Goal: Contribute content: Add original content to the website for others to see

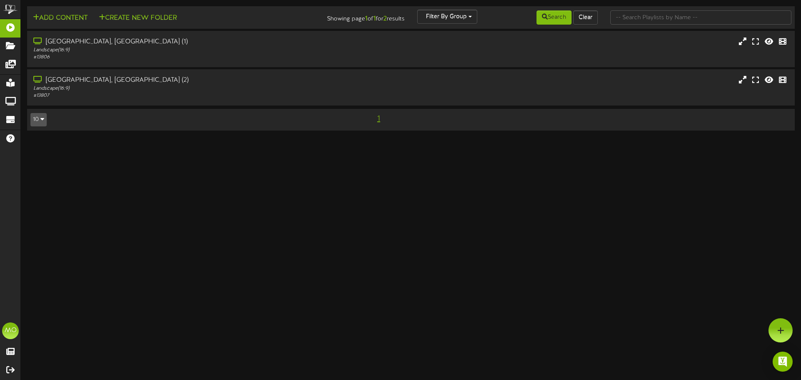
click at [238, 59] on div "# 13806" at bounding box center [186, 57] width 307 height 7
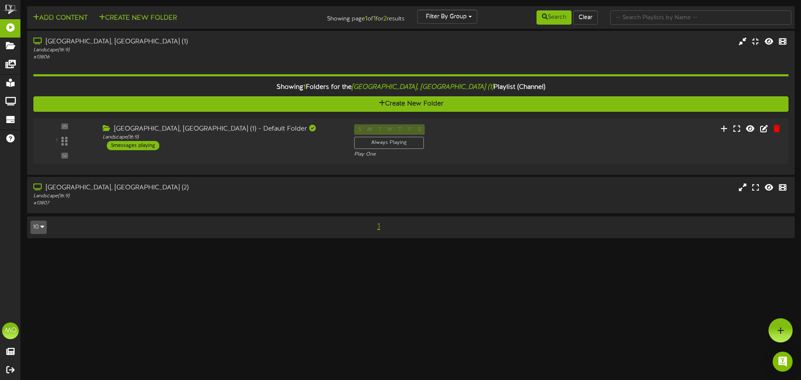
click at [603, 134] on div "1 ( 16:9" at bounding box center [410, 141] width 755 height 34
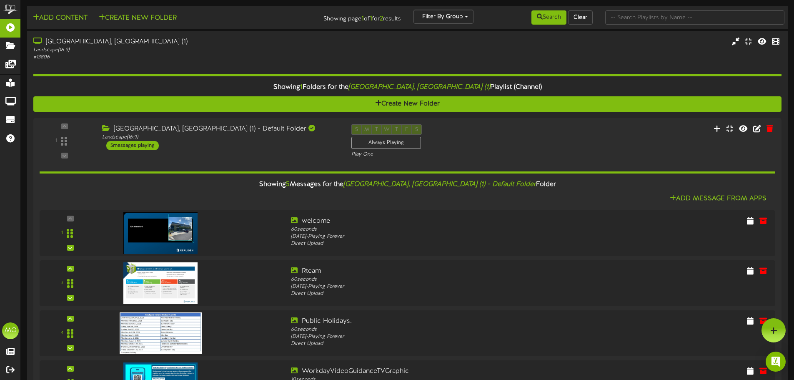
click at [164, 54] on div "# 13806" at bounding box center [185, 57] width 304 height 7
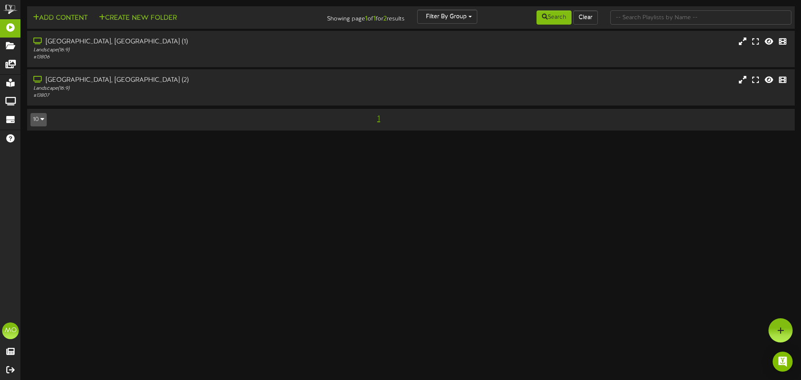
click at [157, 53] on div "Landscape ( 16:9 )" at bounding box center [186, 50] width 307 height 7
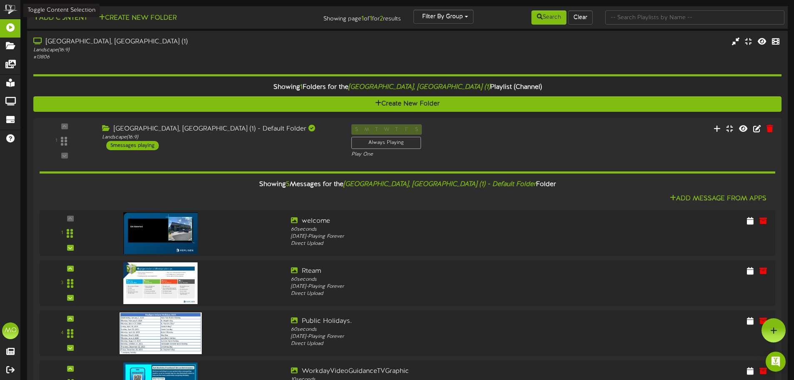
click at [45, 20] on button "Add Content" at bounding box center [60, 18] width 60 height 10
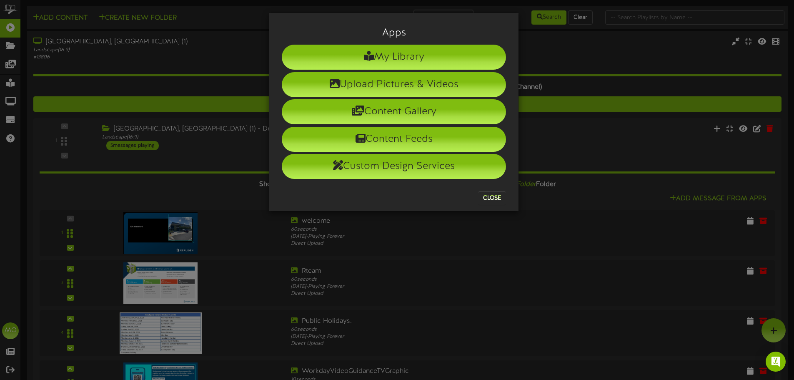
click at [424, 90] on li "Upload Pictures & Videos" at bounding box center [394, 84] width 224 height 25
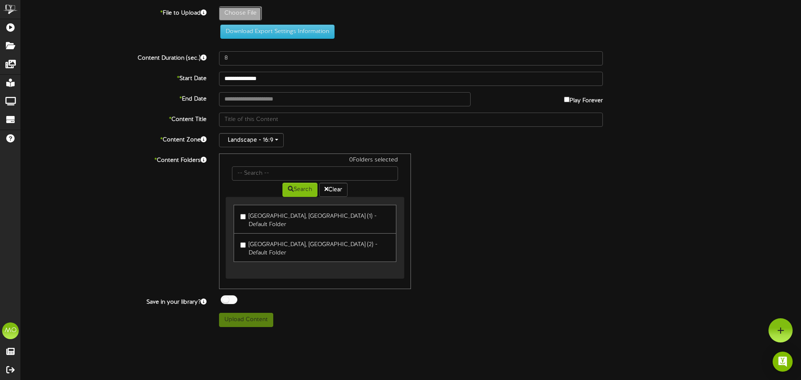
type input "**********"
type input "Displayscreen2"
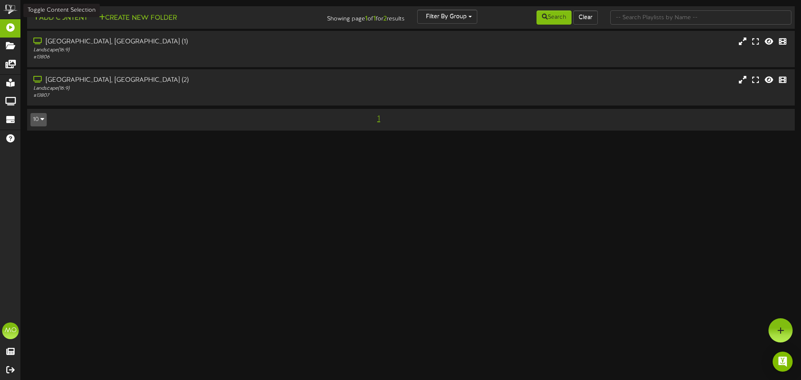
click at [67, 22] on button "Add Content" at bounding box center [60, 18] width 60 height 10
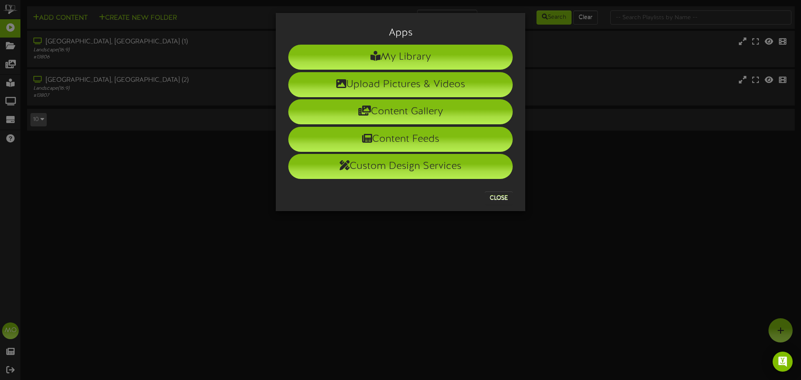
click at [378, 88] on li "Upload Pictures & Videos" at bounding box center [400, 84] width 224 height 25
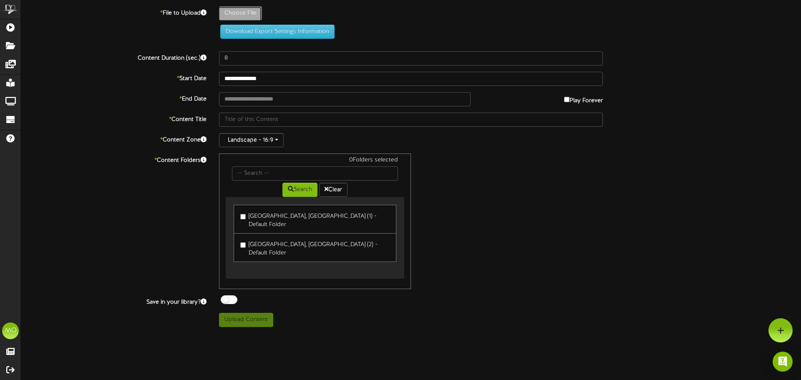
type input "**********"
type input "Displayscreen"
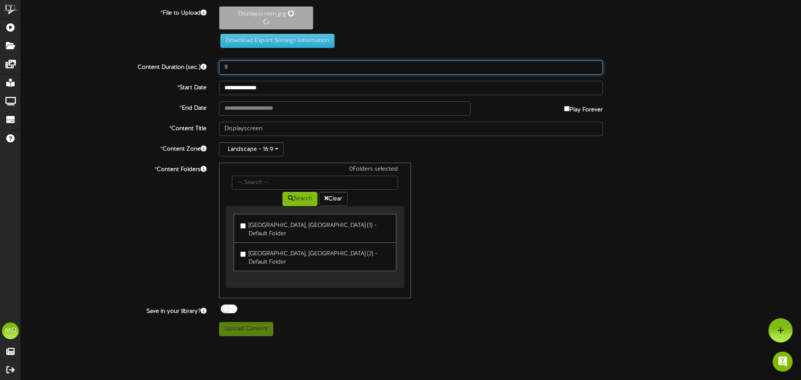
click at [239, 66] on input "8" at bounding box center [411, 67] width 384 height 14
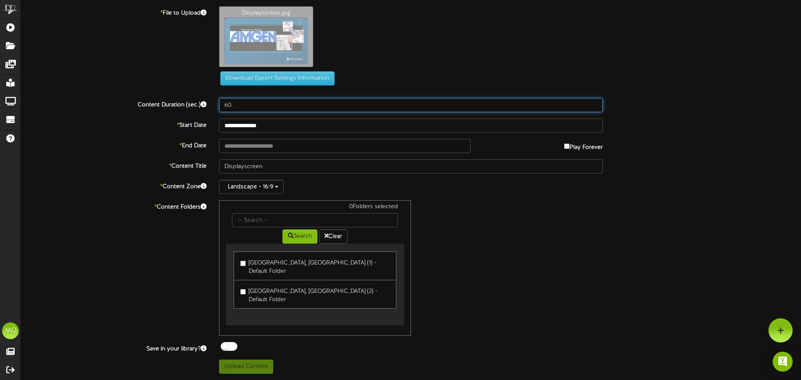
type input "60"
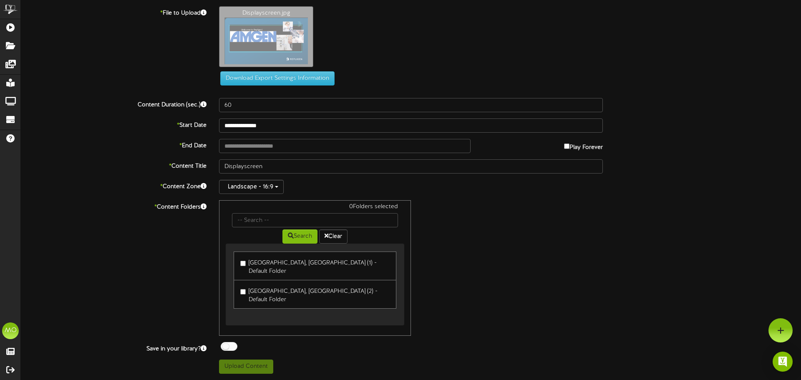
click at [97, 176] on div "**********" at bounding box center [411, 189] width 780 height 367
click at [263, 148] on input "text" at bounding box center [344, 146] width 251 height 14
click at [276, 145] on input "**********" at bounding box center [344, 146] width 251 height 14
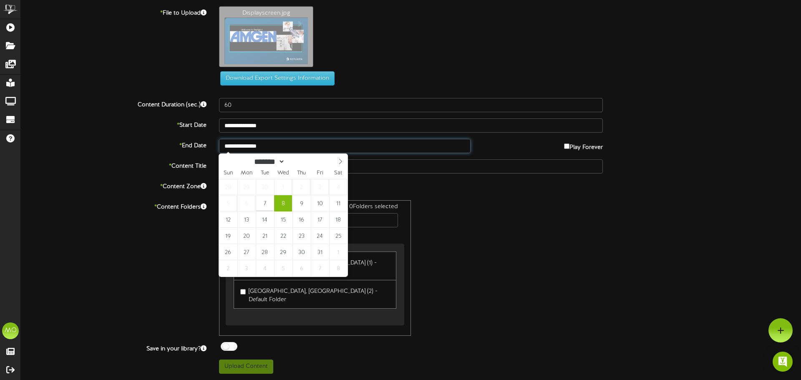
type input "**********"
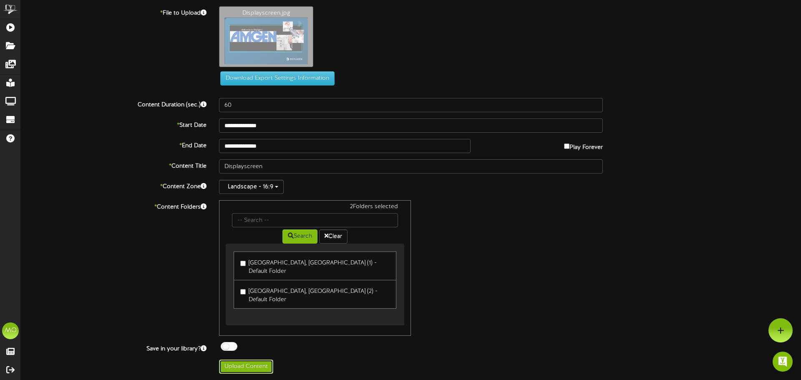
click at [251, 359] on button "Upload Content" at bounding box center [246, 366] width 54 height 14
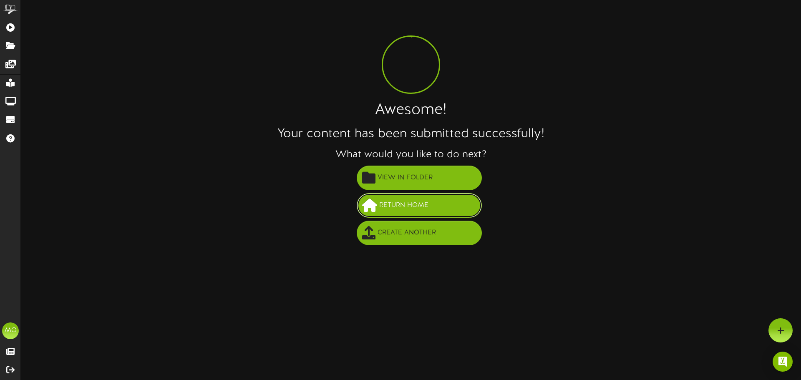
click at [417, 208] on span "Return Home" at bounding box center [403, 205] width 53 height 14
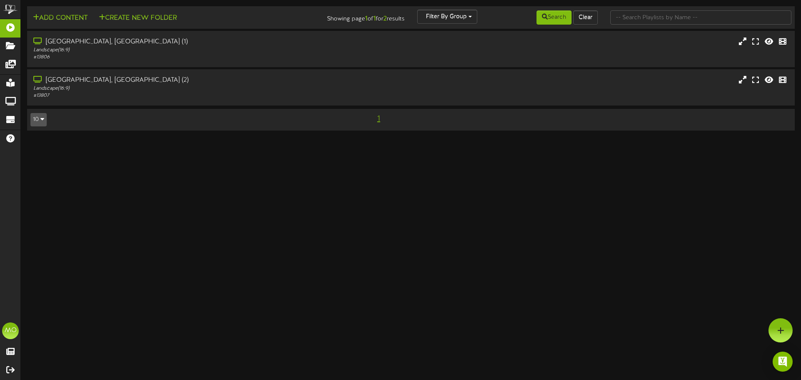
click at [176, 47] on div "Landscape ( 16:9 )" at bounding box center [186, 50] width 307 height 7
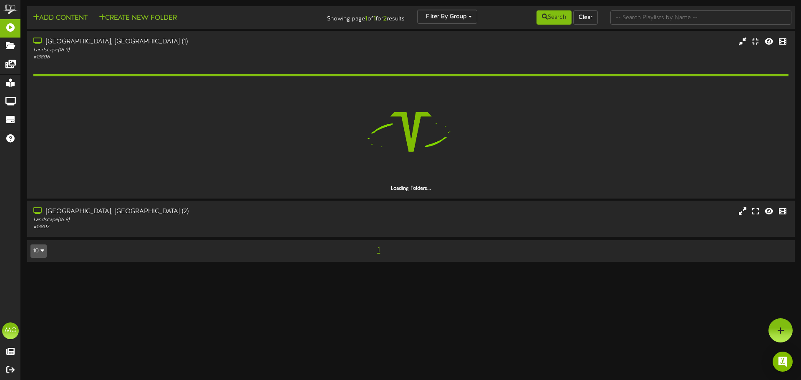
click at [145, 224] on div "Add Content Create New Folder Showing page 1 of 1 for 2 results Filter By Group…" at bounding box center [411, 138] width 780 height 264
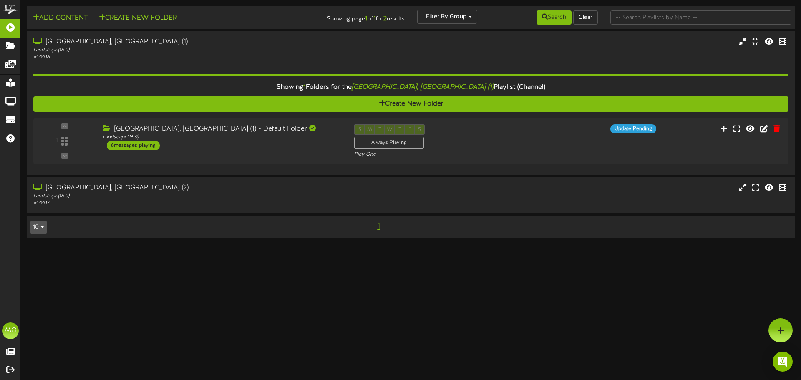
click at [145, 206] on div "# 13807" at bounding box center [186, 203] width 307 height 7
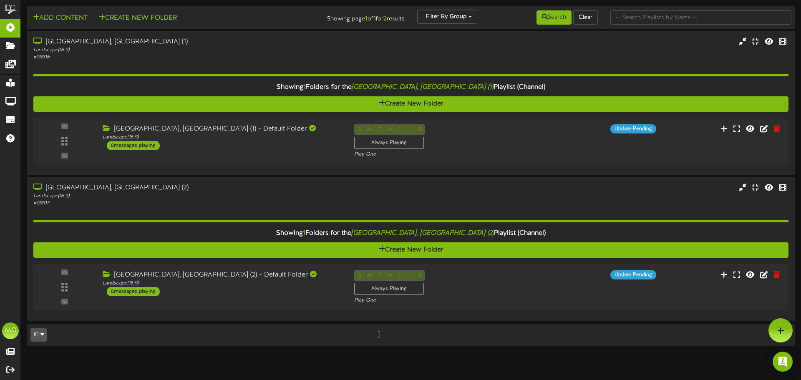
click at [268, 148] on div "Waterford, Ireland (1) - Default Folder Landscape ( 16:9 ) 6 messages playing" at bounding box center [221, 137] width 251 height 26
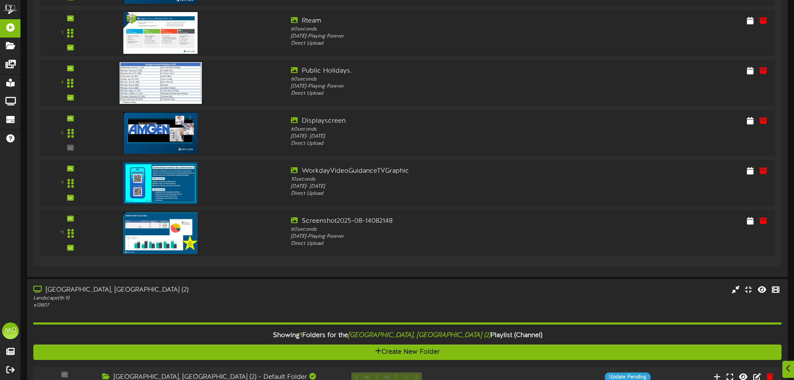
scroll to position [326, 0]
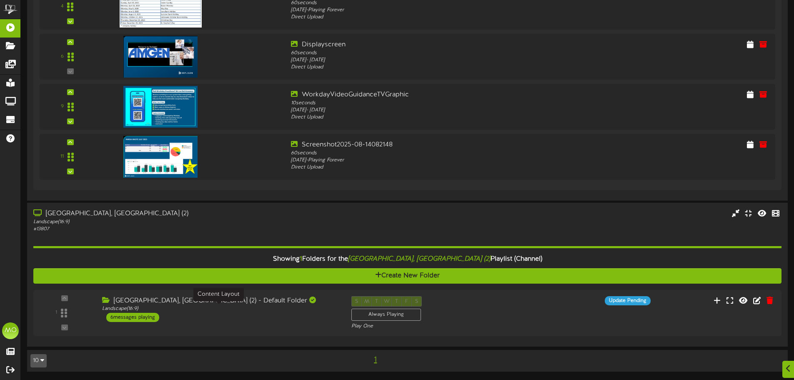
click at [260, 312] on div "Landscape ( 16:9 )" at bounding box center [220, 308] width 237 height 7
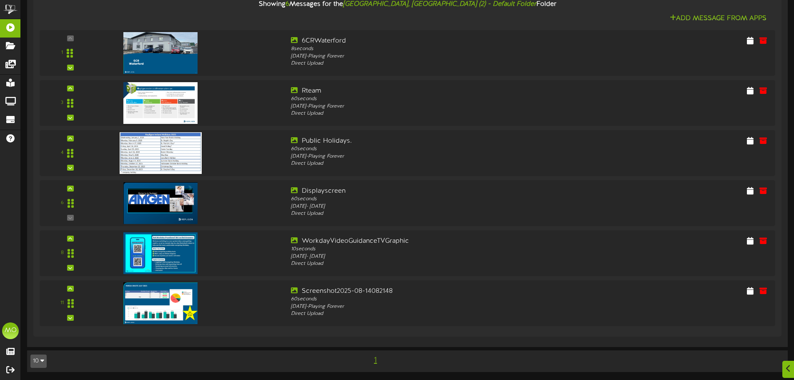
scroll to position [679, 0]
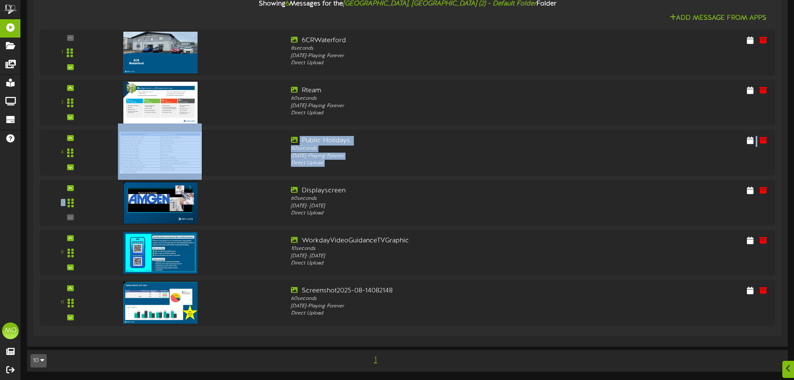
drag, startPoint x: 242, startPoint y: 209, endPoint x: 245, endPoint y: 137, distance: 72.6
click at [245, 137] on div "1" at bounding box center [408, 178] width 736 height 296
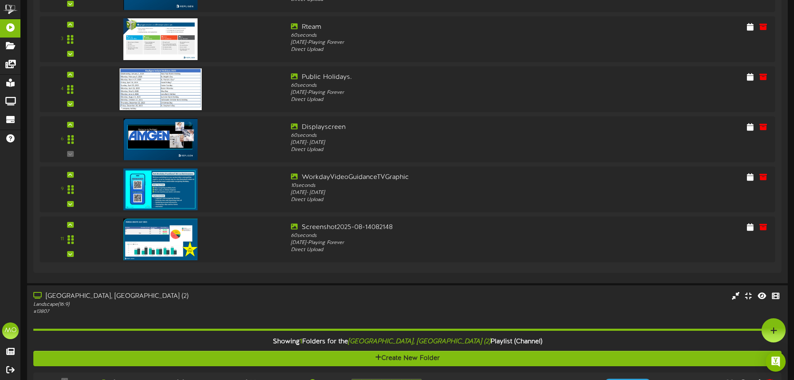
scroll to position [243, 0]
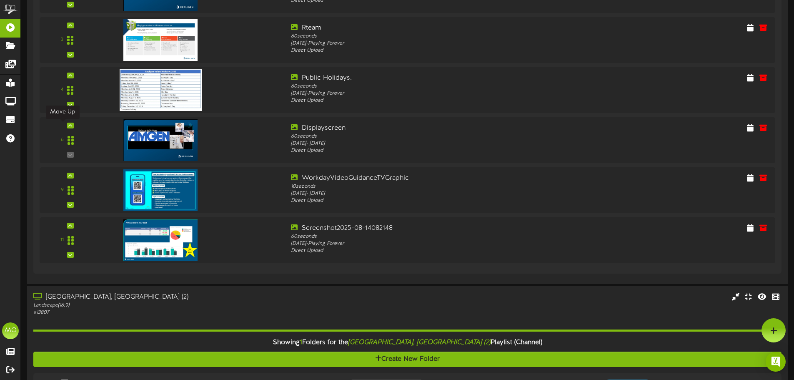
click at [68, 126] on icon at bounding box center [70, 125] width 4 height 4
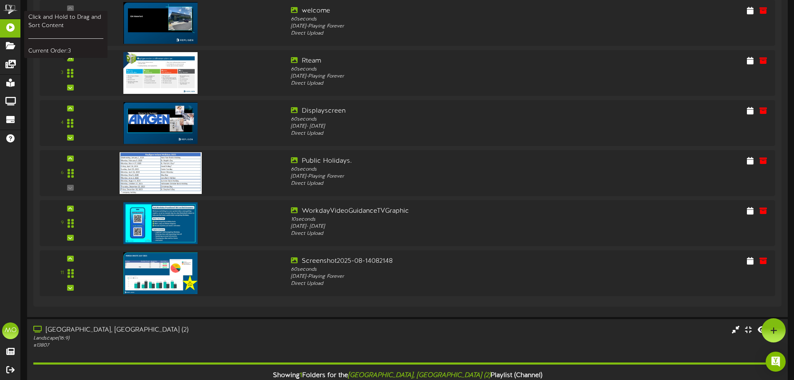
scroll to position [160, 0]
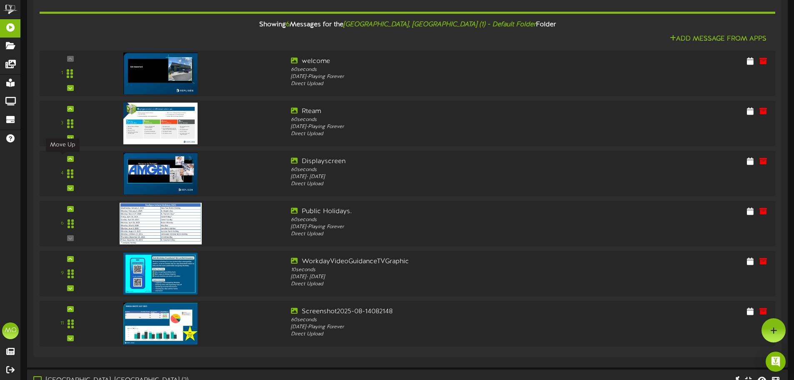
click at [67, 158] on div at bounding box center [70, 159] width 7 height 6
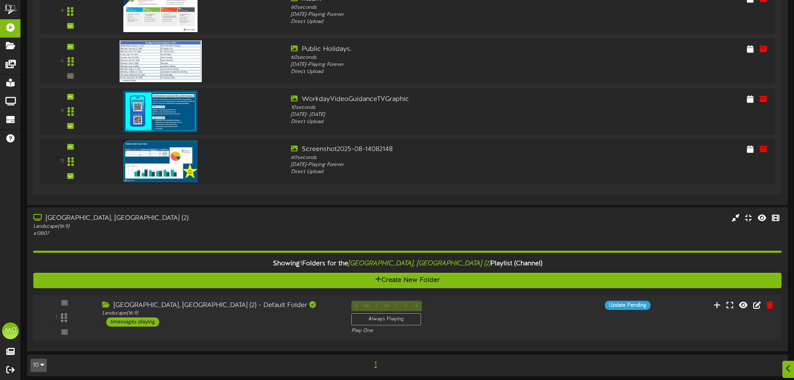
scroll to position [326, 0]
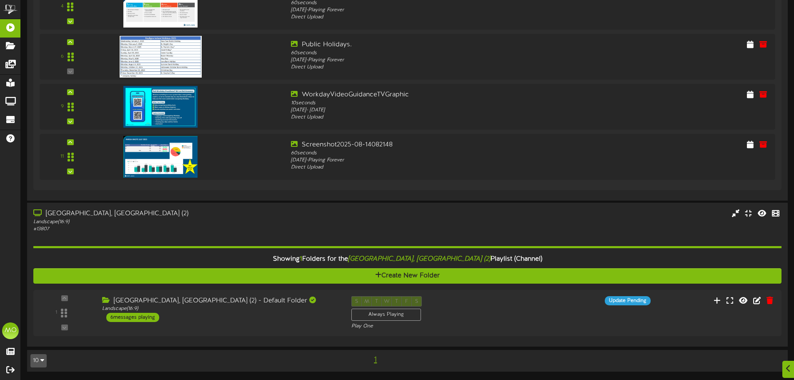
click at [271, 321] on div "Waterford, Ireland (2) - Default Folder Landscape ( 16:9 ) 6 messages playing" at bounding box center [220, 309] width 249 height 26
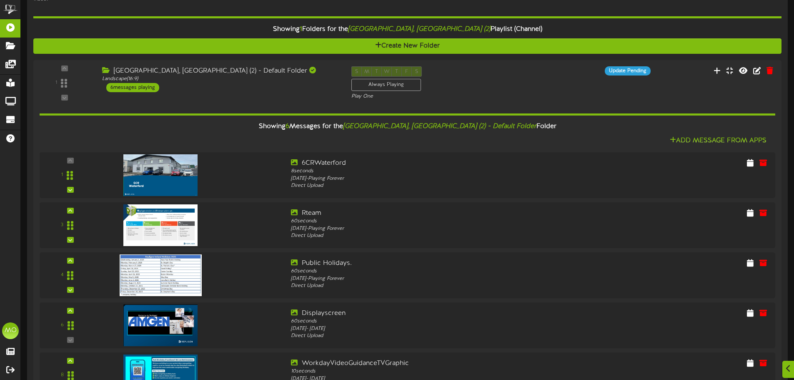
scroll to position [577, 0]
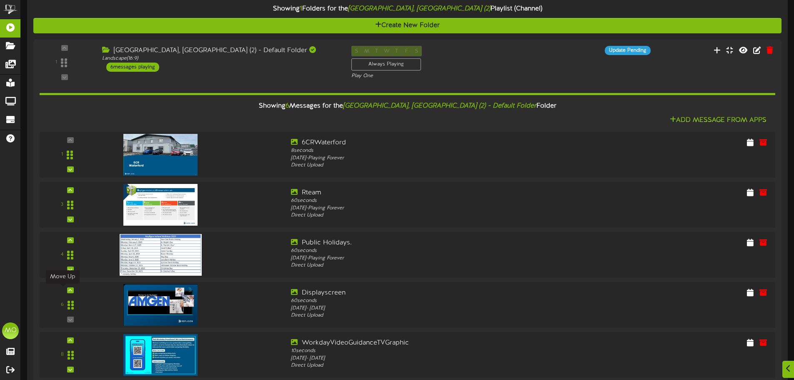
click at [68, 290] on icon at bounding box center [70, 290] width 4 height 4
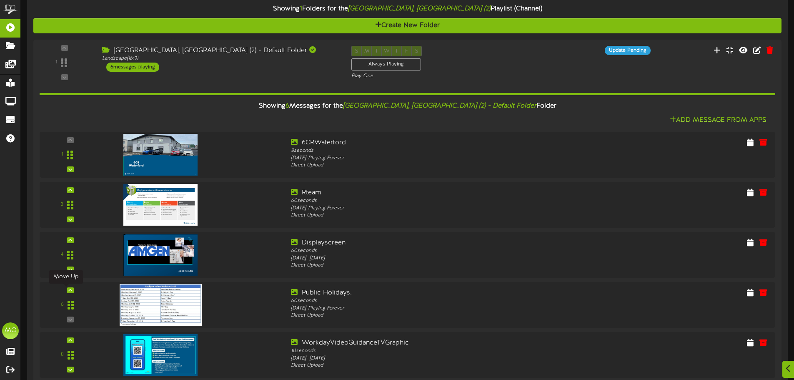
click at [68, 290] on icon at bounding box center [70, 290] width 4 height 4
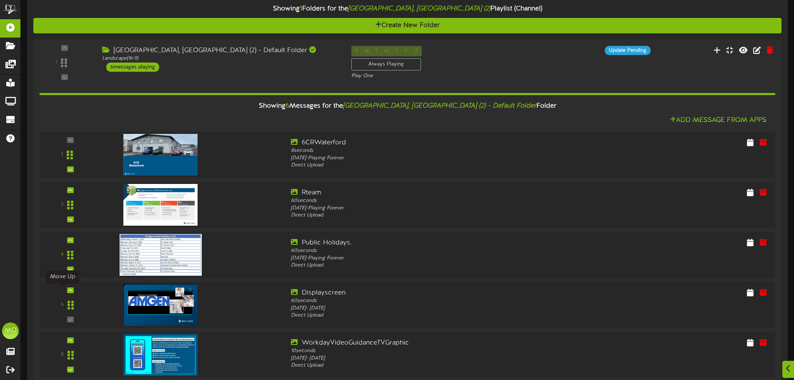
click at [67, 290] on div at bounding box center [70, 290] width 7 height 6
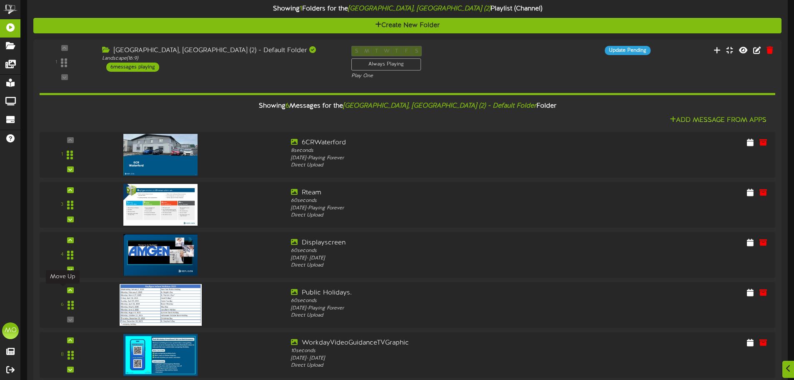
click at [68, 291] on icon at bounding box center [70, 290] width 4 height 4
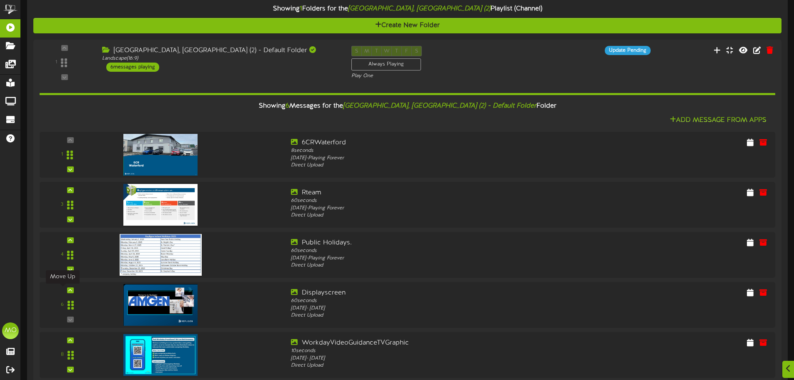
click at [68, 291] on icon at bounding box center [70, 290] width 4 height 4
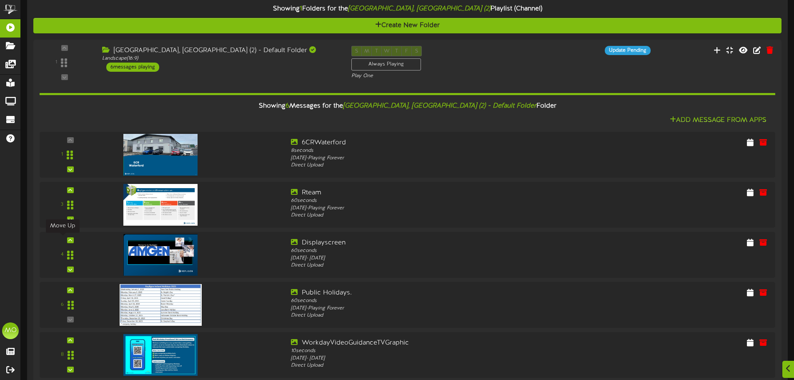
click at [68, 241] on icon at bounding box center [70, 240] width 4 height 4
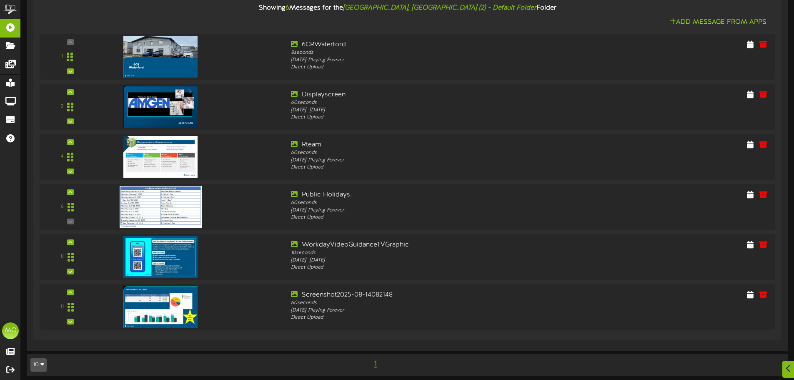
scroll to position [679, 0]
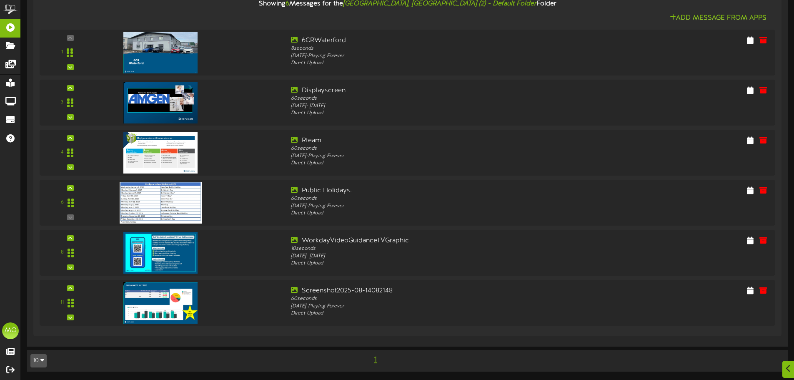
click at [169, 303] on img at bounding box center [160, 303] width 74 height 42
click at [767, 294] on icon at bounding box center [764, 290] width 8 height 8
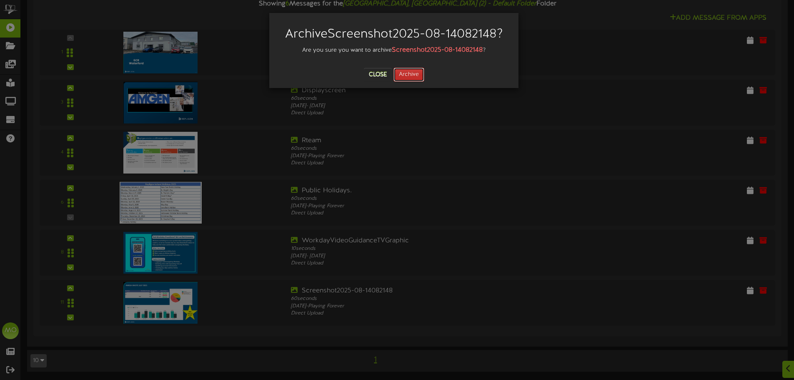
click at [412, 76] on button "Archive" at bounding box center [409, 75] width 31 height 14
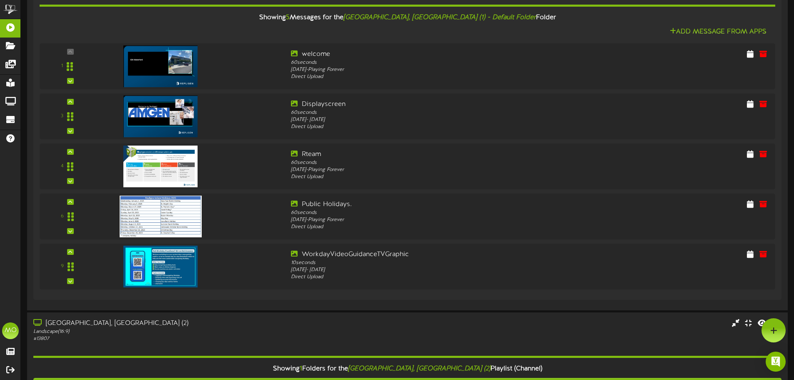
scroll to position [83, 0]
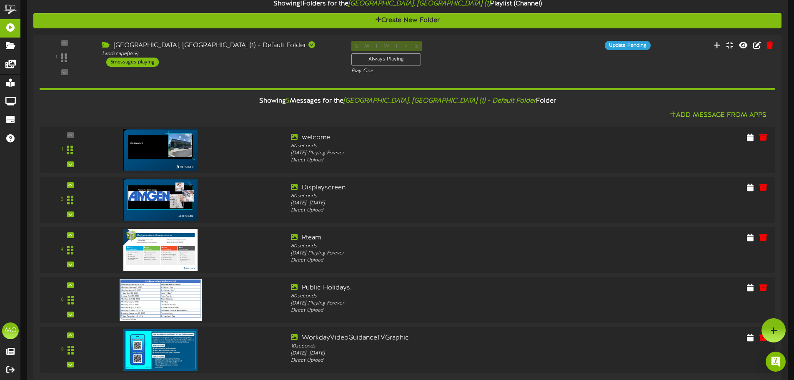
click at [146, 197] on img at bounding box center [160, 200] width 74 height 42
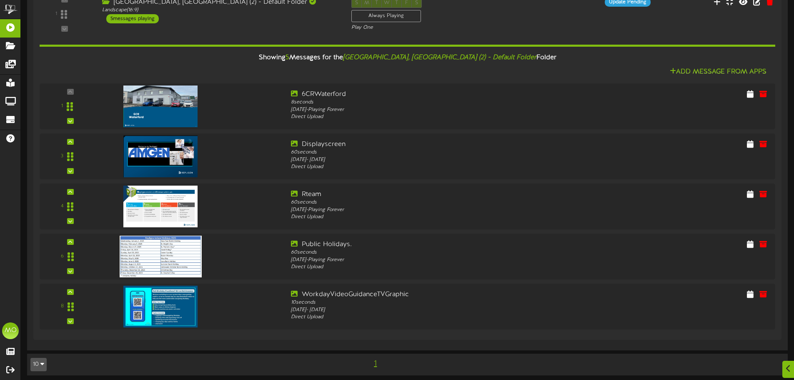
scroll to position [579, 0]
